Goal: Task Accomplishment & Management: Manage account settings

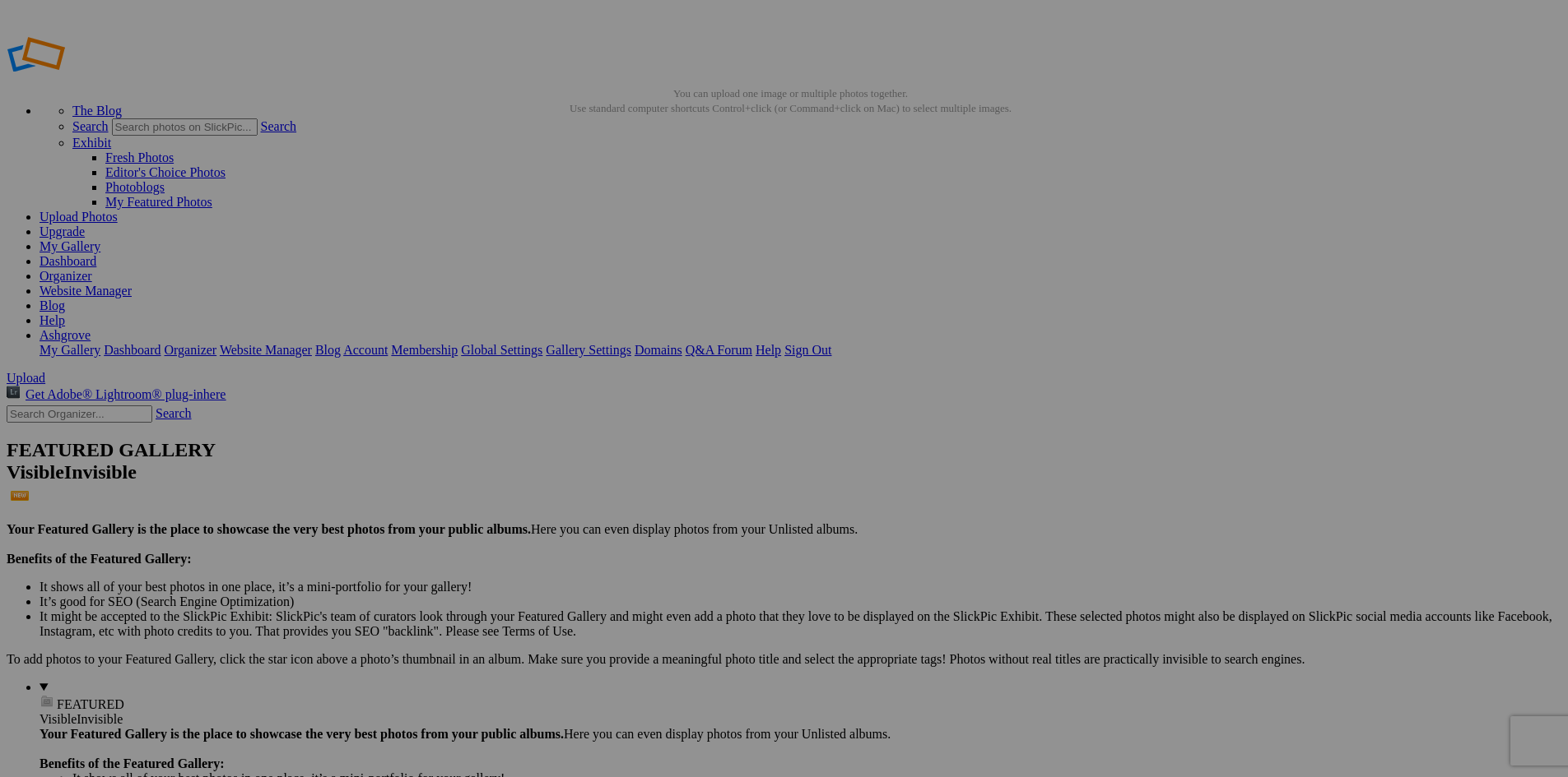
drag, startPoint x: 0, startPoint y: 0, endPoint x: 596, endPoint y: 297, distance: 665.9
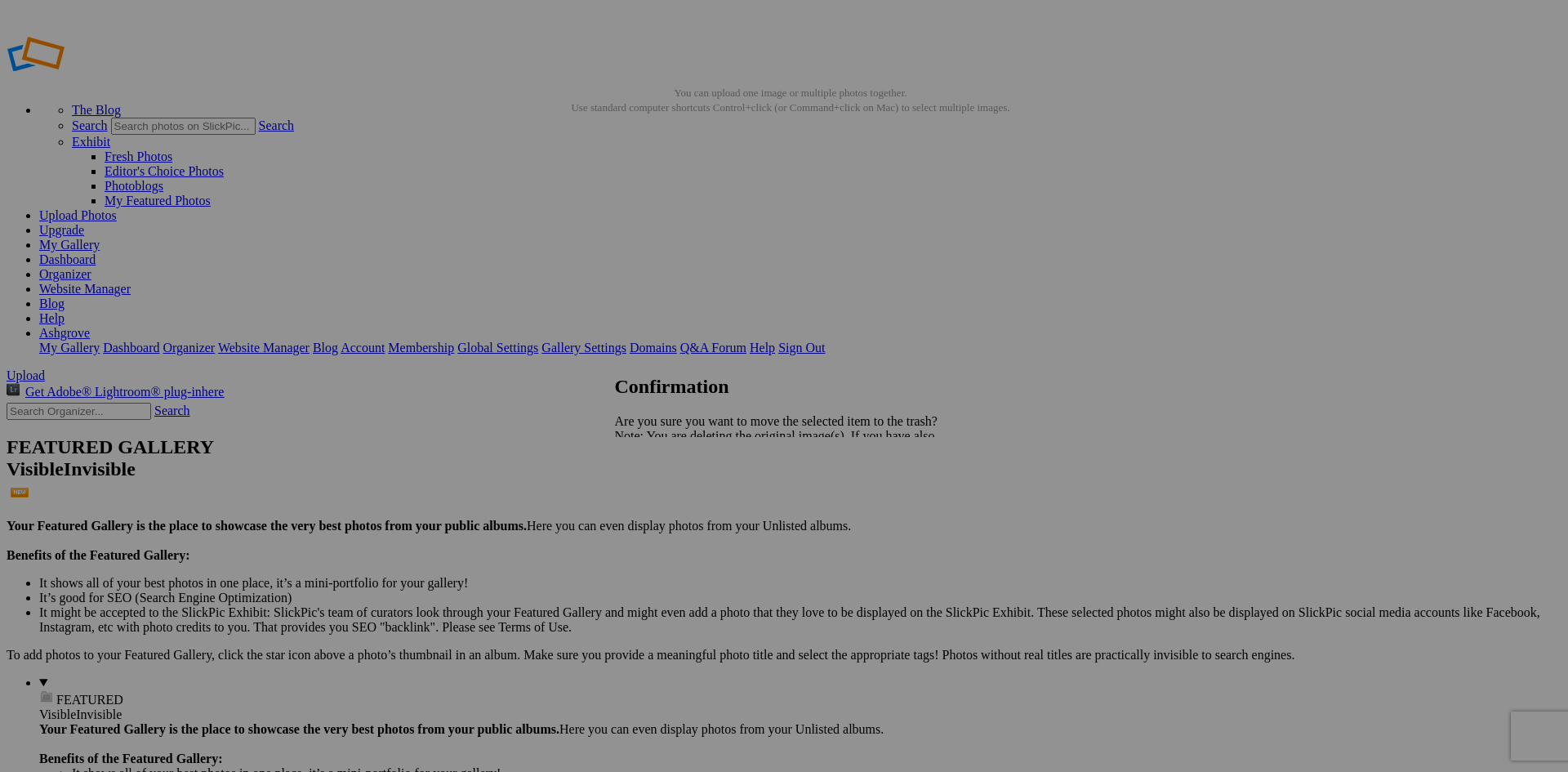
click at [670, 494] on span "Yes" at bounding box center [660, 493] width 19 height 14
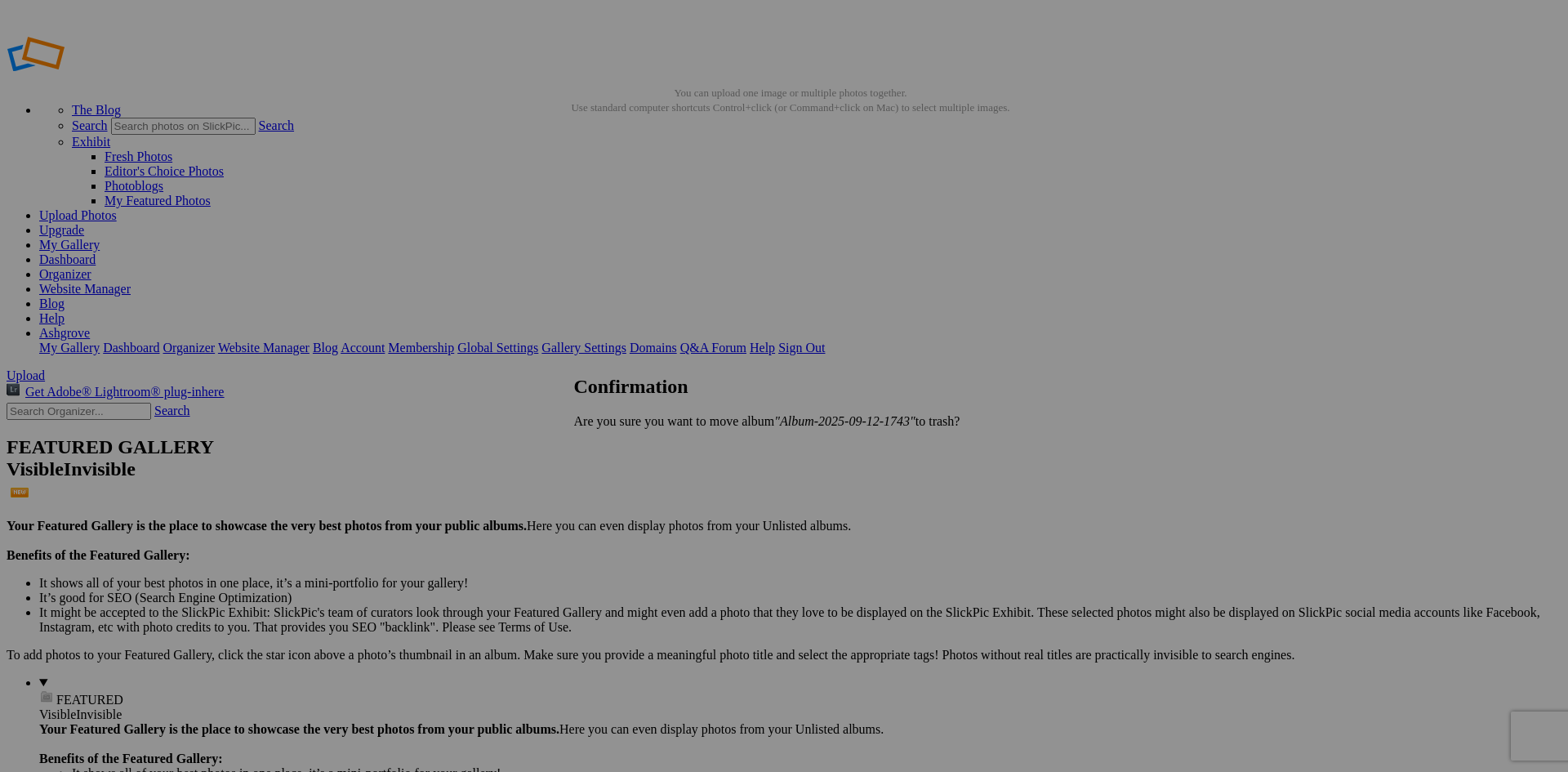
click at [629, 446] on span "Yes" at bounding box center [619, 449] width 19 height 14
